Goal: Task Accomplishment & Management: Use online tool/utility

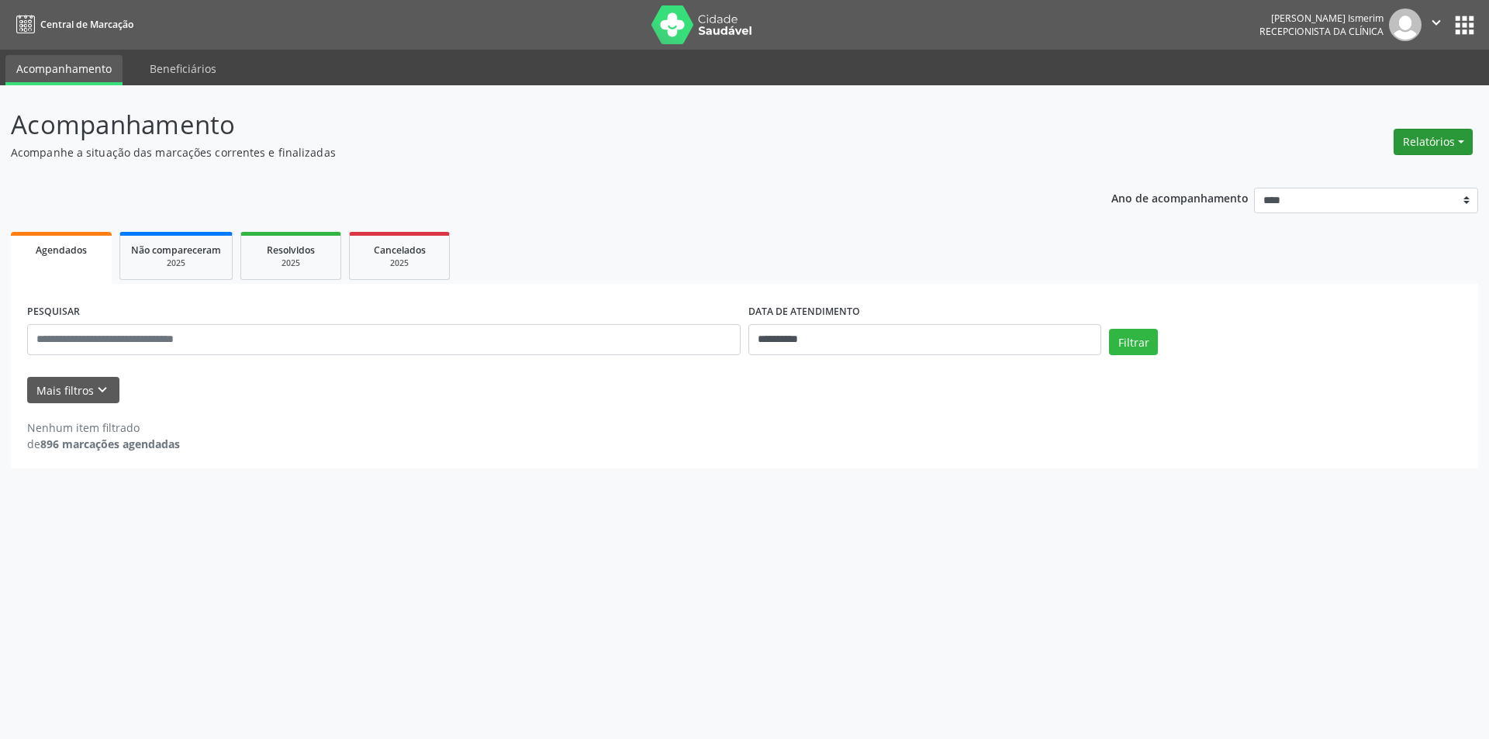
click at [1451, 133] on button "Relatórios" at bounding box center [1433, 142] width 79 height 26
click at [1342, 175] on link "Agendamentos" at bounding box center [1390, 175] width 167 height 22
select select "*"
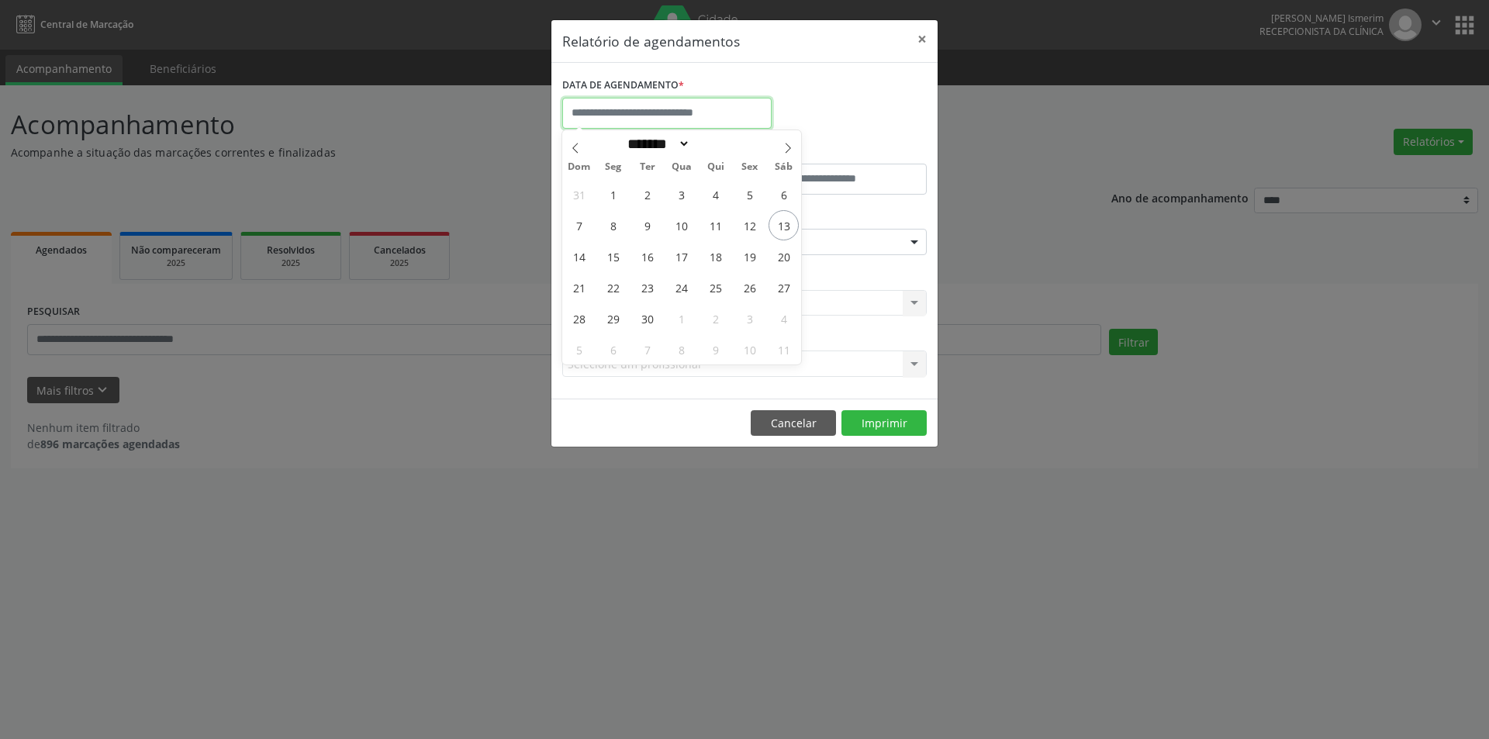
click at [627, 108] on input "text" at bounding box center [666, 113] width 209 height 31
click at [649, 259] on span "16" at bounding box center [647, 256] width 30 height 30
type input "**********"
click at [649, 259] on span "16" at bounding box center [647, 256] width 30 height 30
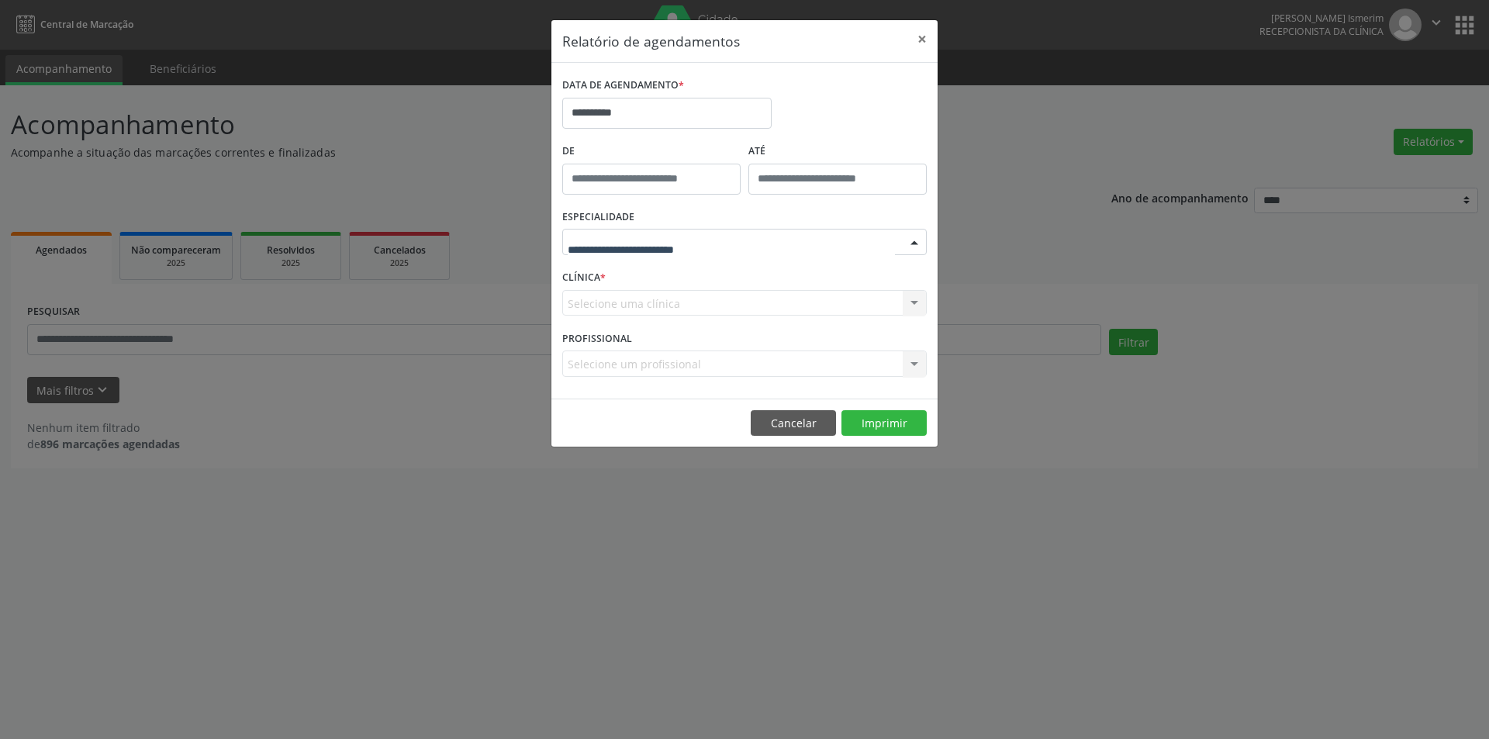
click at [894, 241] on div at bounding box center [744, 242] width 365 height 26
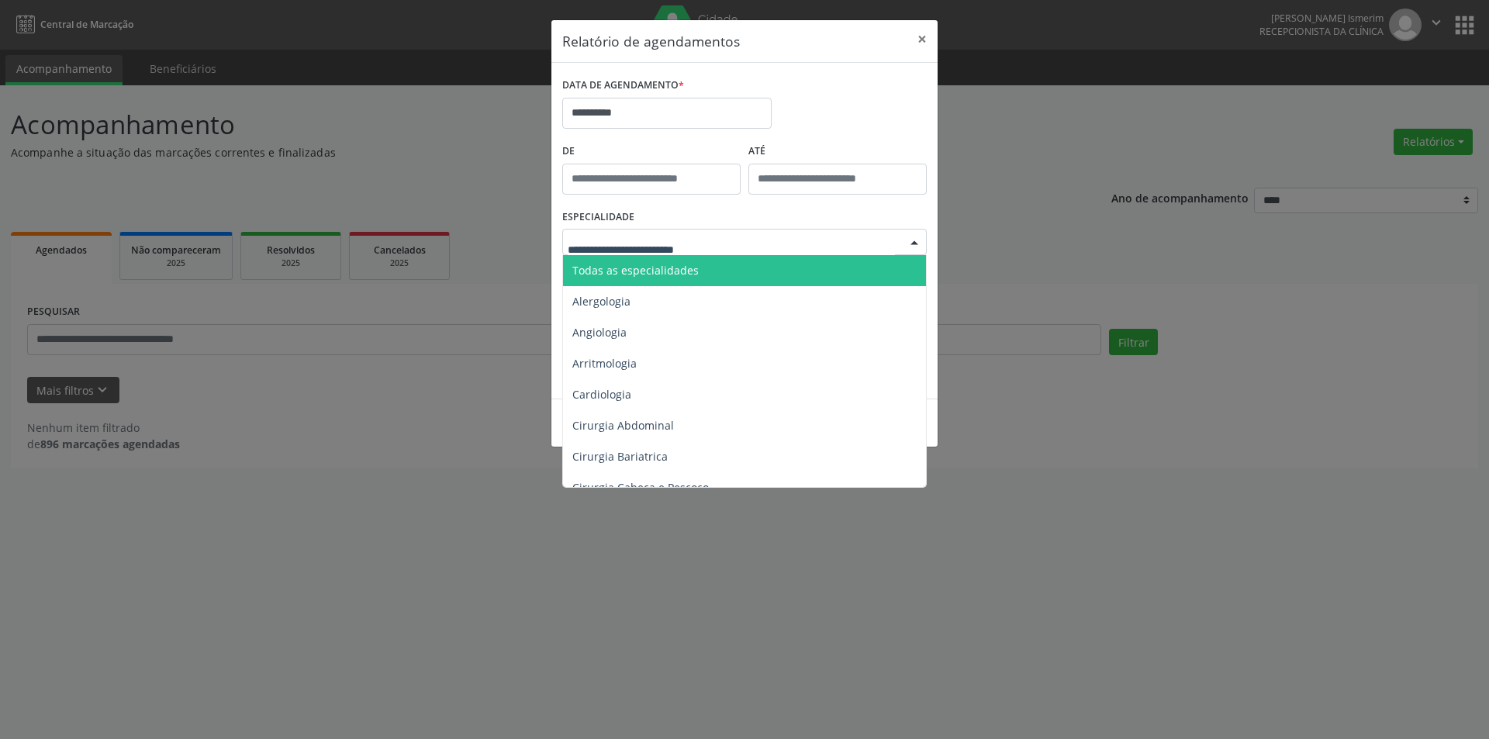
click at [637, 268] on span "Todas as especialidades" at bounding box center [635, 270] width 126 height 15
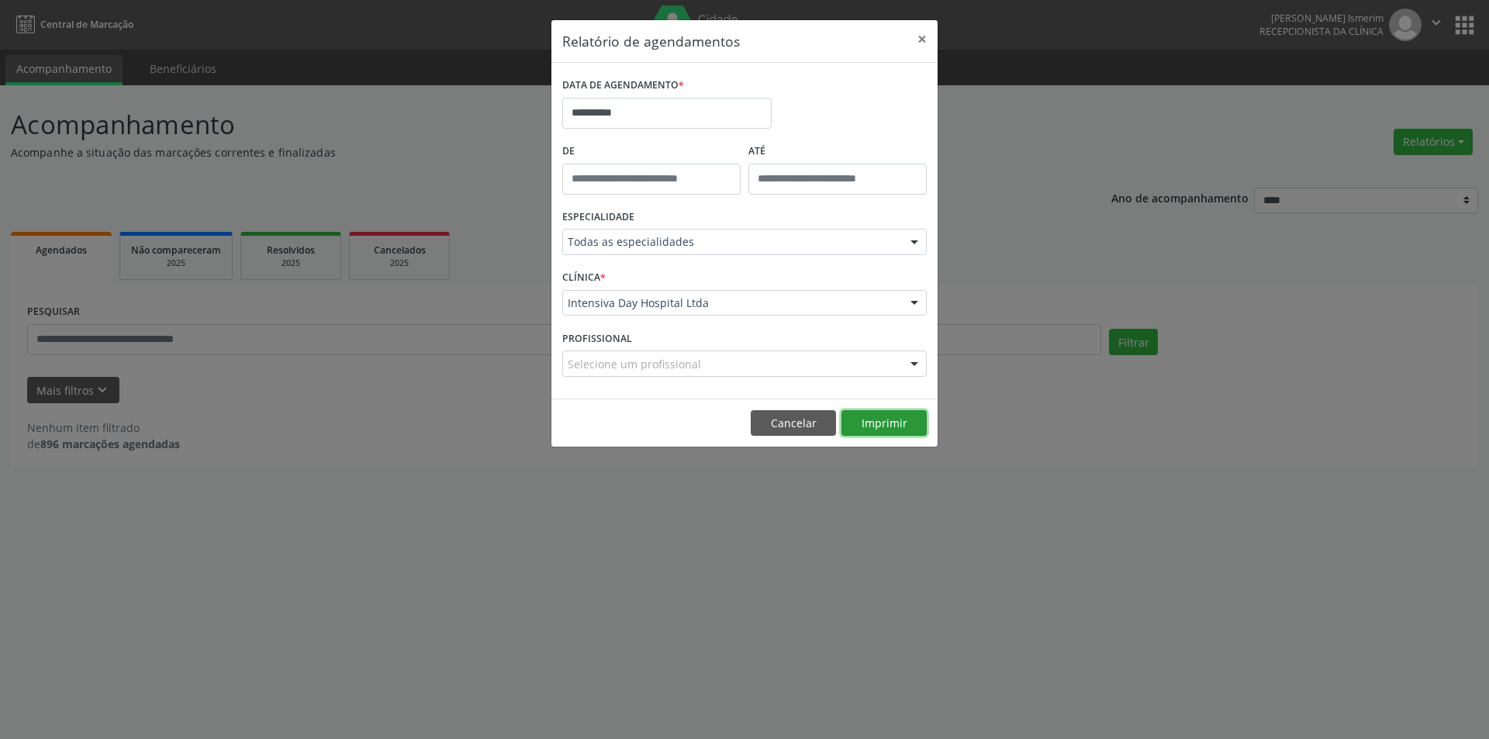
click at [879, 422] on button "Imprimir" at bounding box center [884, 423] width 85 height 26
